Goal: Check status: Check status

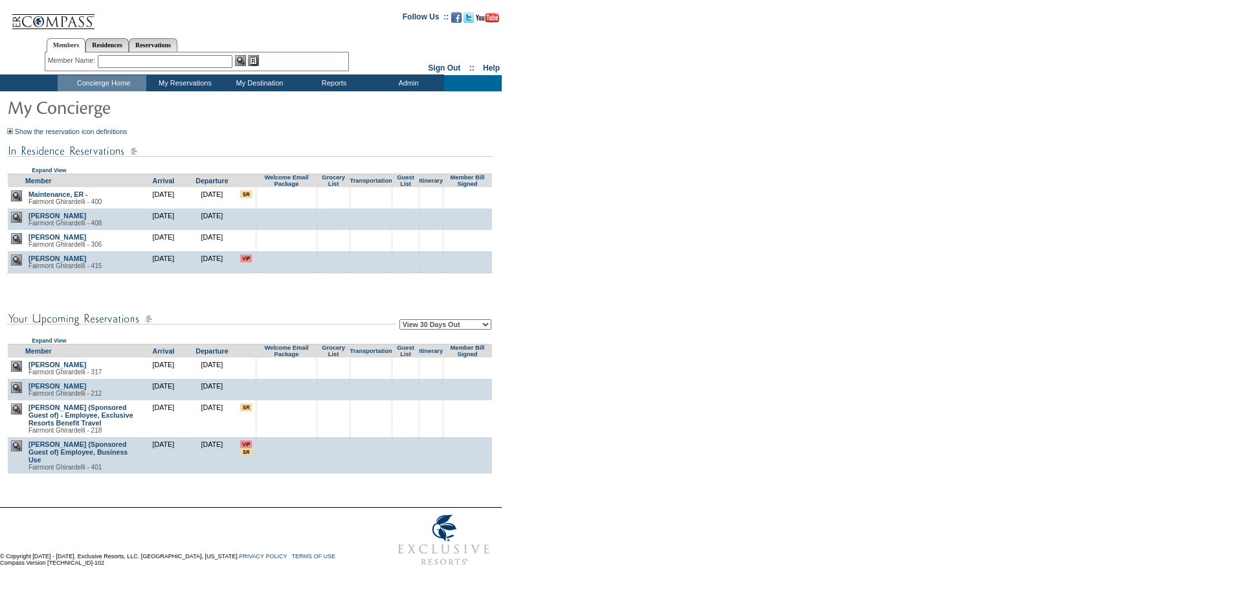
click at [441, 325] on select "View 30 Days Out View 60 Days Out View 90 Days Out" at bounding box center [445, 324] width 92 height 10
select select "90"
click at [401, 321] on select "View 30 Days Out View 60 Days Out View 90 Days Out" at bounding box center [445, 324] width 92 height 10
click at [720, 333] on form "Follow Us ::" at bounding box center [619, 287] width 1238 height 569
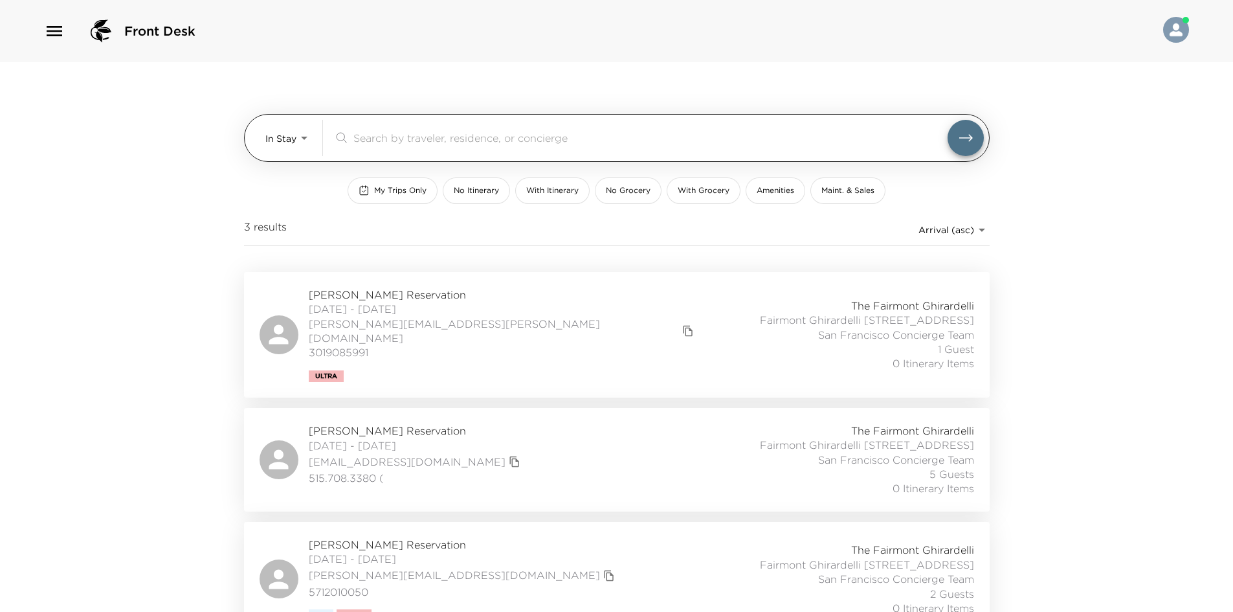
click at [276, 139] on body "Front Desk In Stay In-Stay ​ My Trips Only No Itinerary With Itinerary No Groce…" at bounding box center [616, 306] width 1233 height 612
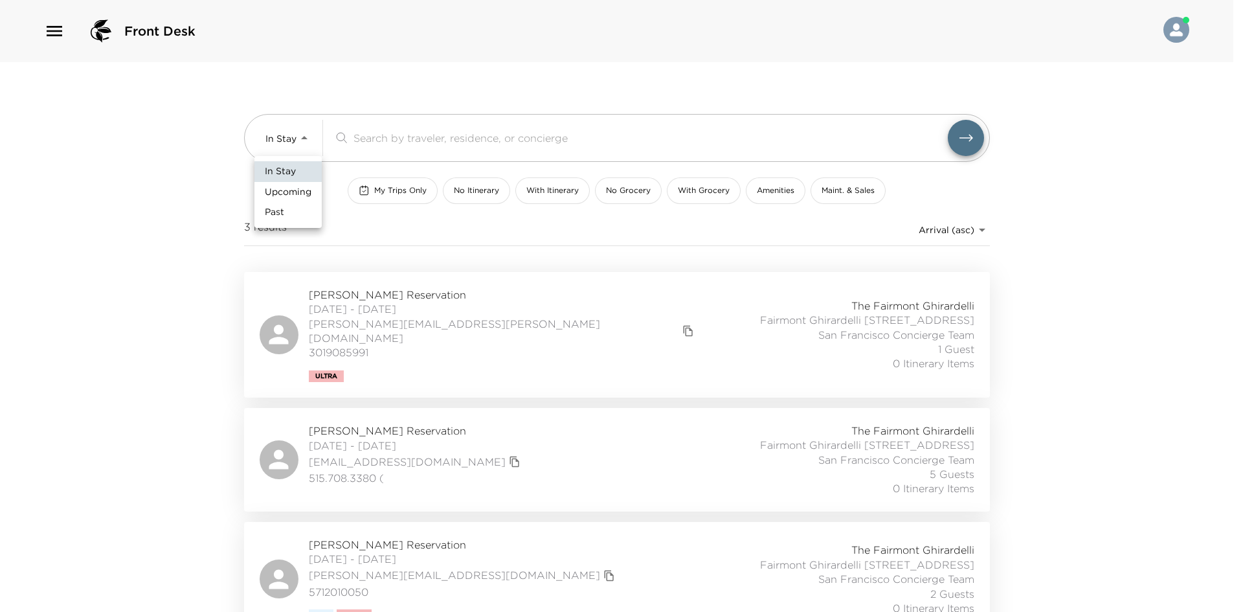
click at [274, 194] on span "Upcoming" at bounding box center [288, 192] width 47 height 13
type input "Upcoming"
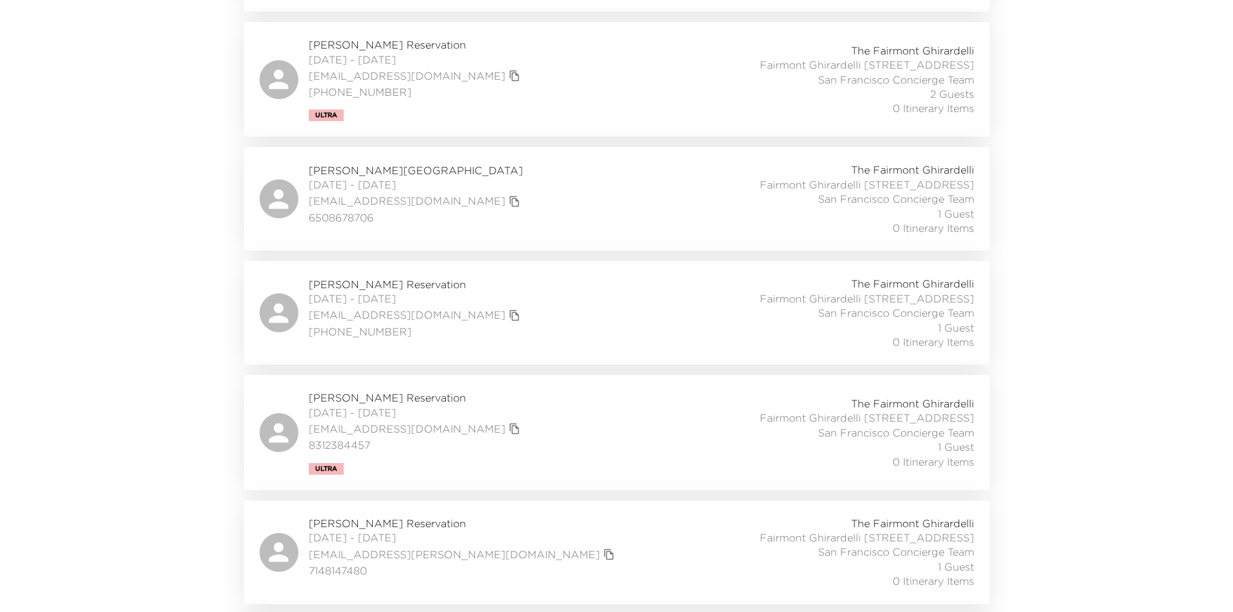
scroll to position [971, 0]
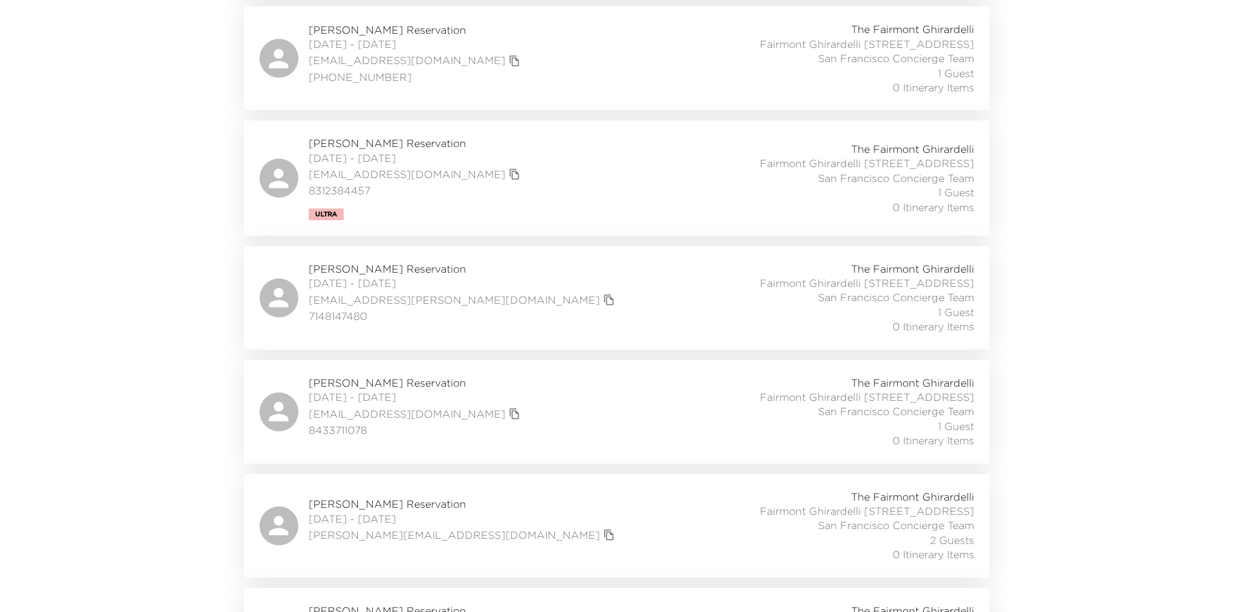
click at [559, 219] on div "[PERSON_NAME] Reservation [DATE] - [DATE] [EMAIL_ADDRESS][DOMAIN_NAME] 83123844…" at bounding box center [617, 178] width 715 height 84
